Goal: Use online tool/utility: Use online tool/utility

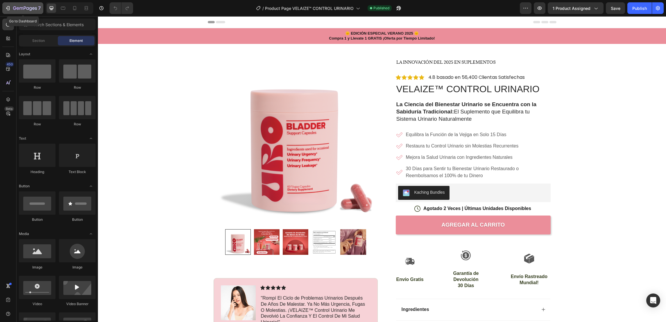
click at [6, 5] on icon "button" at bounding box center [8, 8] width 6 height 6
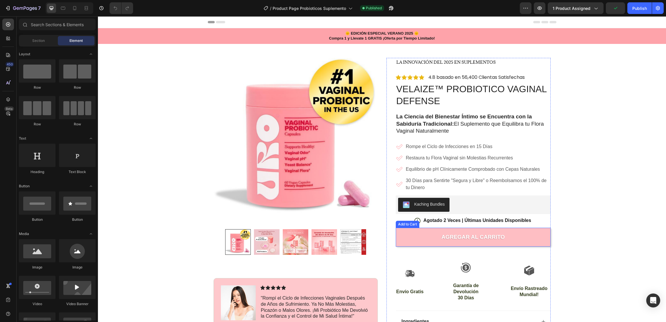
click at [398, 235] on button "AGREGAR AL CARRITO" at bounding box center [473, 236] width 155 height 19
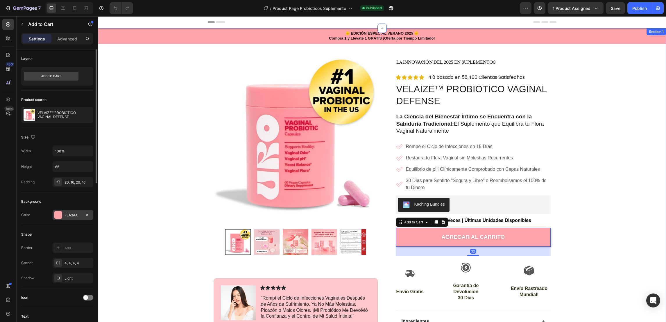
click at [74, 215] on div "FEA3AA" at bounding box center [72, 214] width 17 height 5
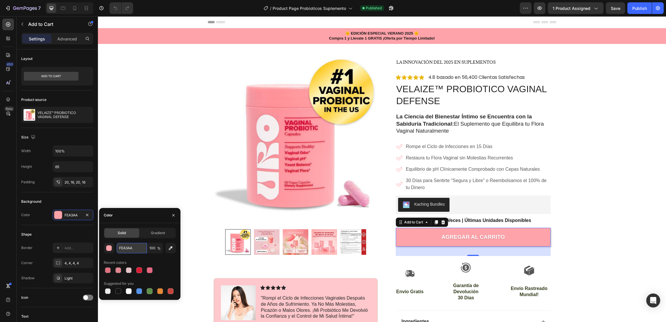
click at [128, 248] on input "FEA3AA" at bounding box center [132, 248] width 30 height 10
